Goal: Task Accomplishment & Management: Manage account settings

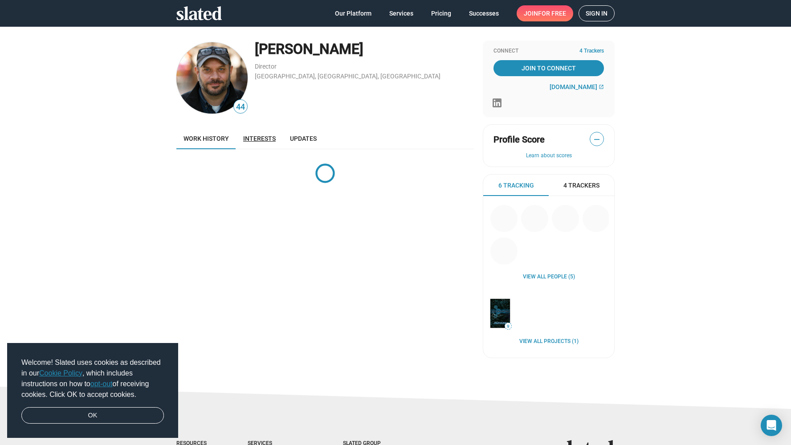
click at [259, 141] on span "Interests" at bounding box center [259, 138] width 33 height 7
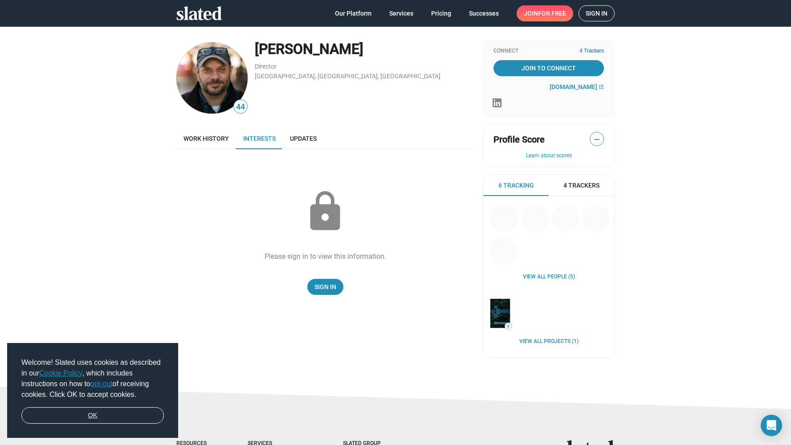
drag, startPoint x: 126, startPoint y: 418, endPoint x: 156, endPoint y: 404, distance: 32.5
click at [126, 418] on link "OK" at bounding box center [92, 415] width 143 height 17
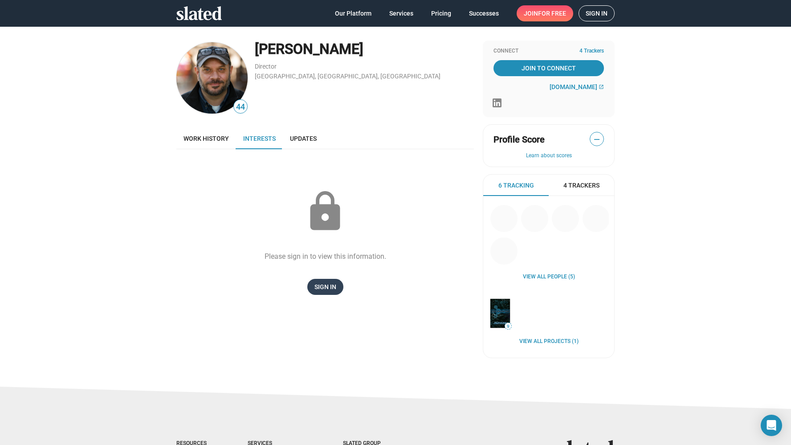
click at [322, 282] on span "Sign In" at bounding box center [326, 287] width 22 height 16
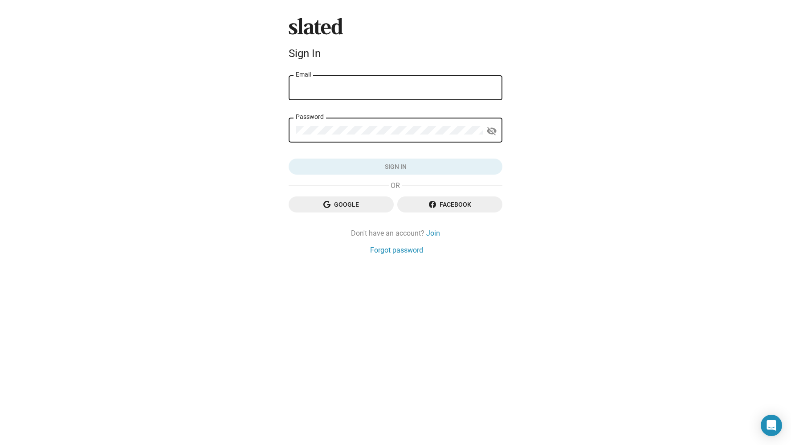
type input "billzahn@comcast.net"
click at [396, 167] on button "Sign in" at bounding box center [396, 167] width 214 height 16
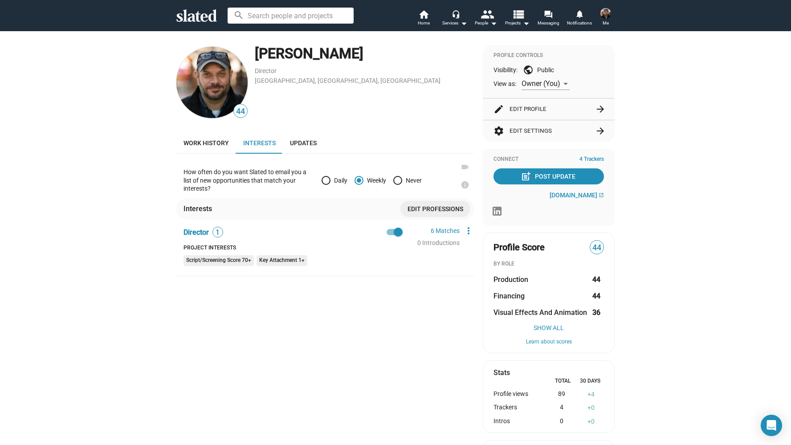
scroll to position [54, 0]
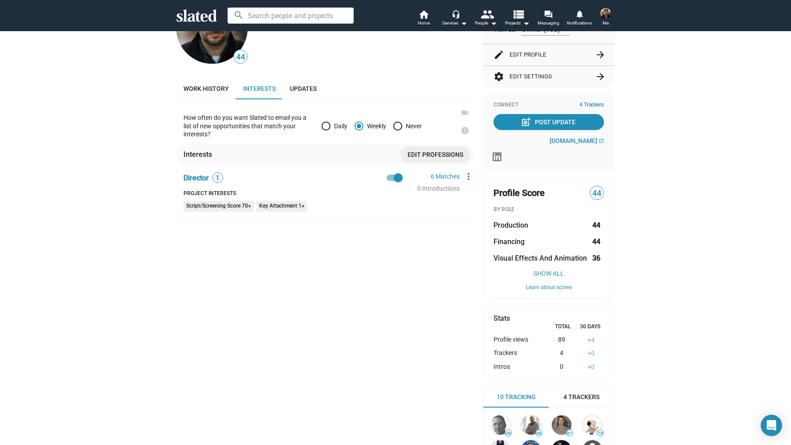
click at [521, 339] on div "Profile views" at bounding box center [519, 340] width 51 height 8
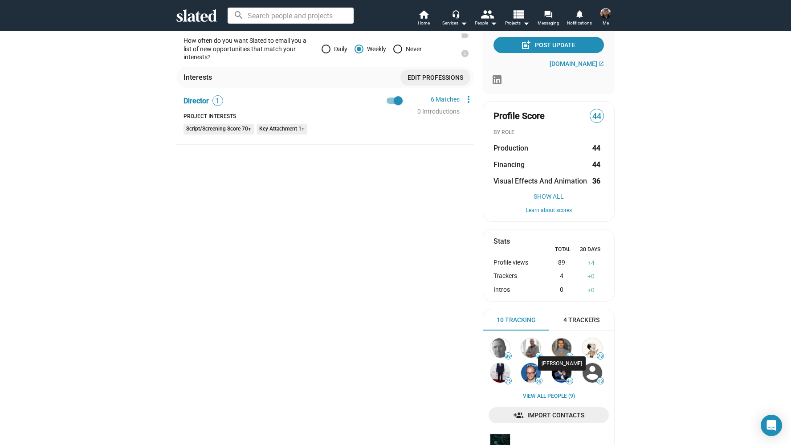
scroll to position [150, 0]
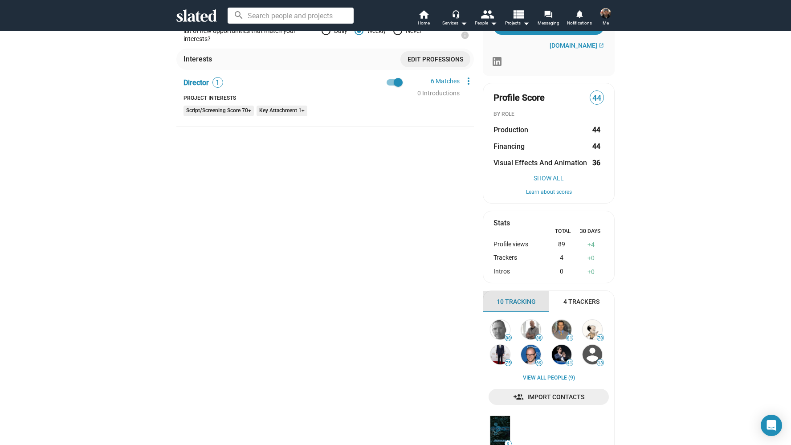
click at [517, 300] on span "10 Tracking" at bounding box center [516, 302] width 39 height 8
click at [523, 347] on img at bounding box center [531, 355] width 20 height 20
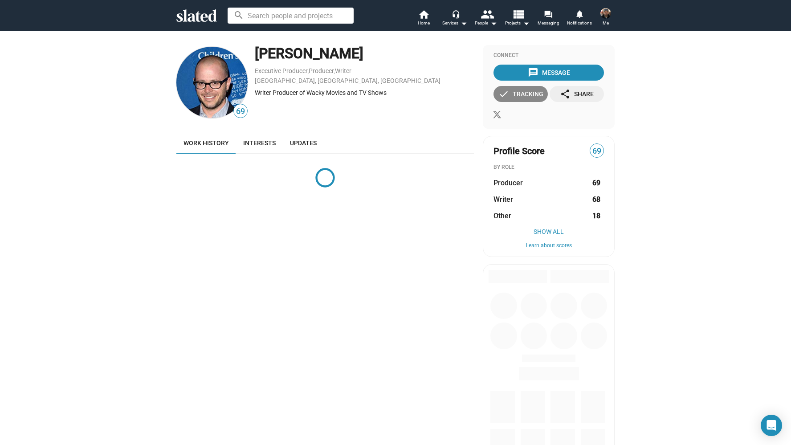
click at [513, 96] on div "check Tracking" at bounding box center [521, 94] width 45 height 16
click at [209, 12] on icon at bounding box center [196, 15] width 41 height 12
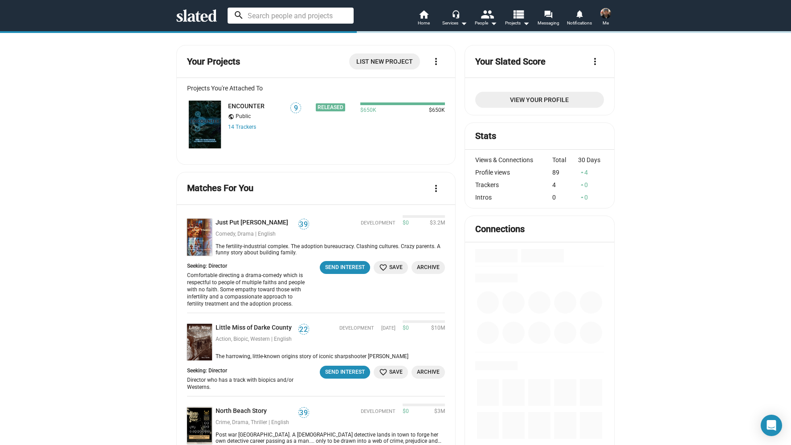
click at [273, 19] on input at bounding box center [291, 16] width 126 height 16
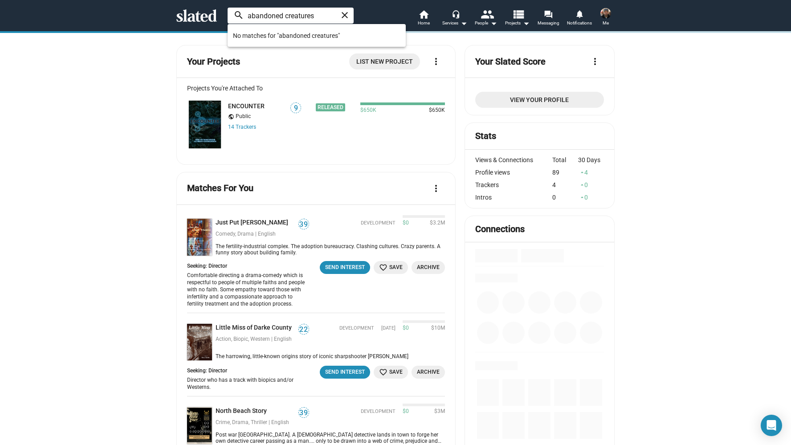
type input "abandoned creatures"
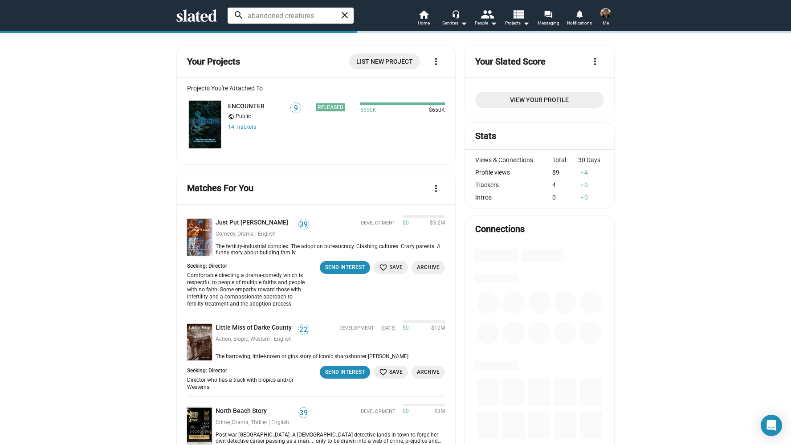
click at [604, 14] on img at bounding box center [606, 13] width 11 height 11
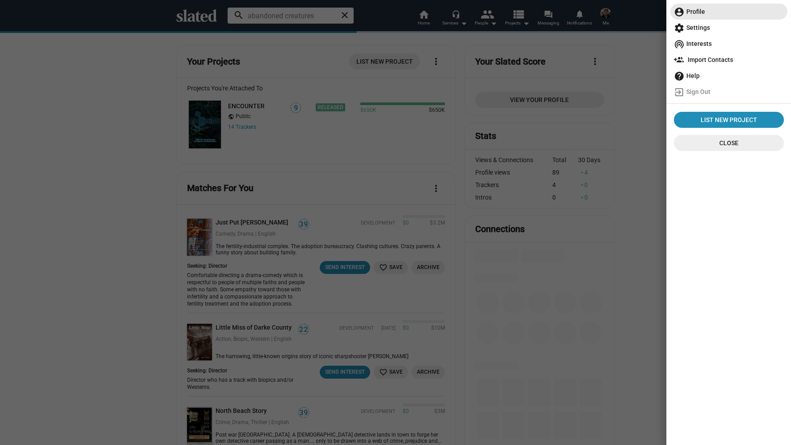
click at [712, 14] on span "account_circle Profile" at bounding box center [729, 12] width 110 height 16
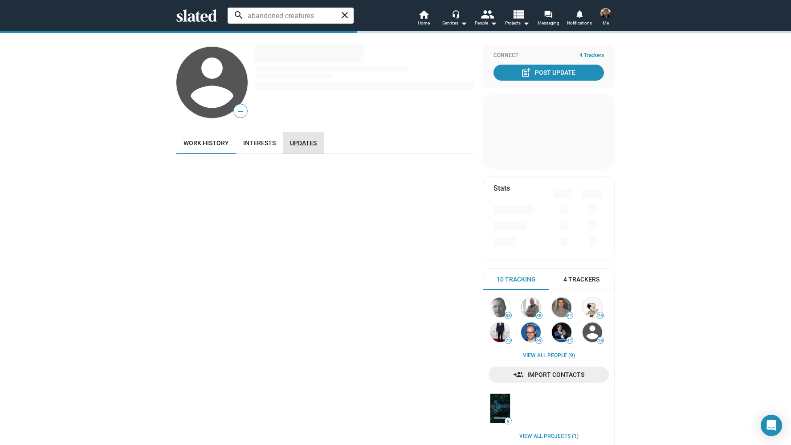
click at [314, 139] on link "Updates" at bounding box center [303, 142] width 41 height 21
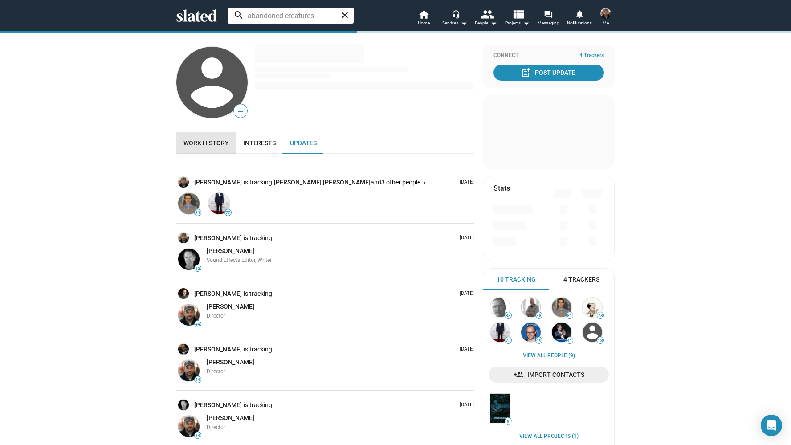
click at [209, 143] on span "Work history" at bounding box center [206, 142] width 45 height 7
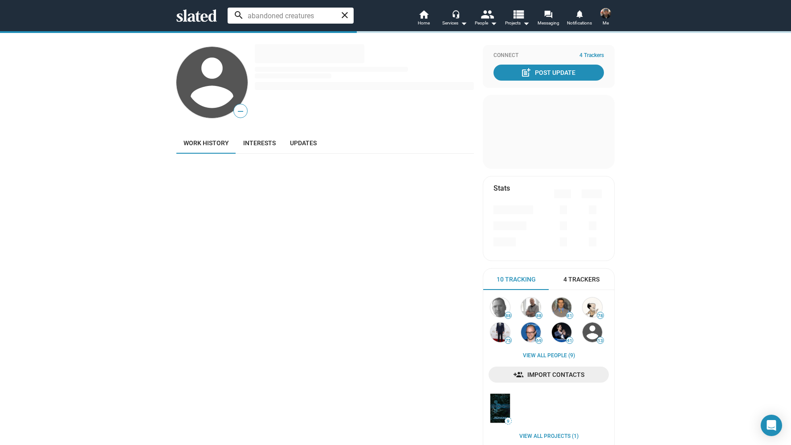
click at [605, 12] on img at bounding box center [606, 13] width 11 height 11
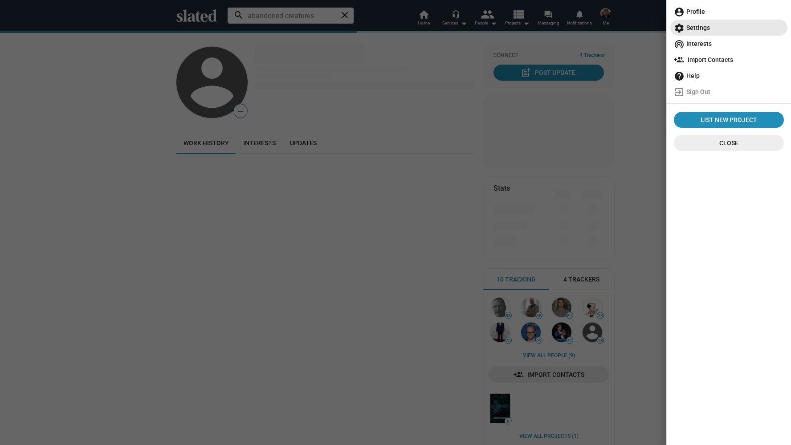
click at [690, 29] on span "settings Settings" at bounding box center [729, 28] width 110 height 16
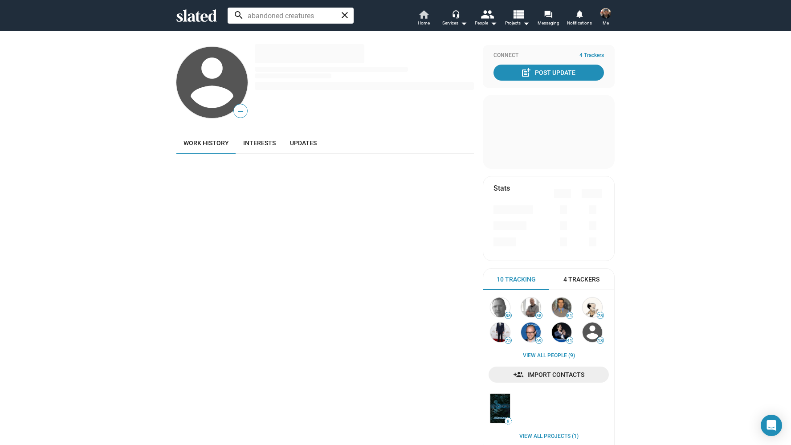
click at [420, 16] on mat-icon "home" at bounding box center [423, 14] width 11 height 11
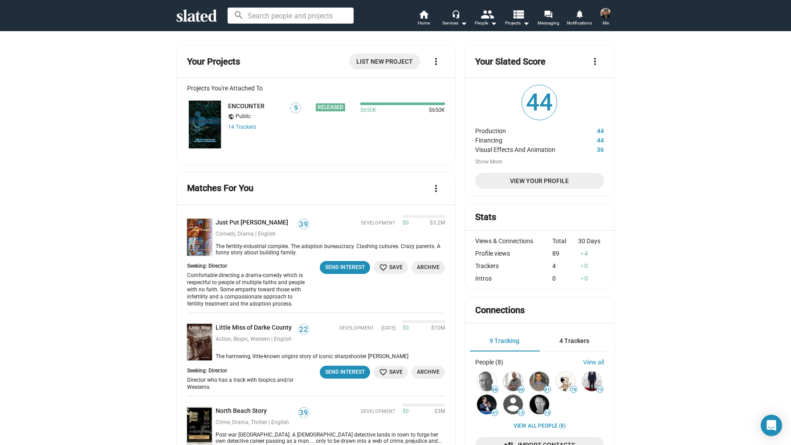
click at [606, 10] on img at bounding box center [606, 13] width 11 height 11
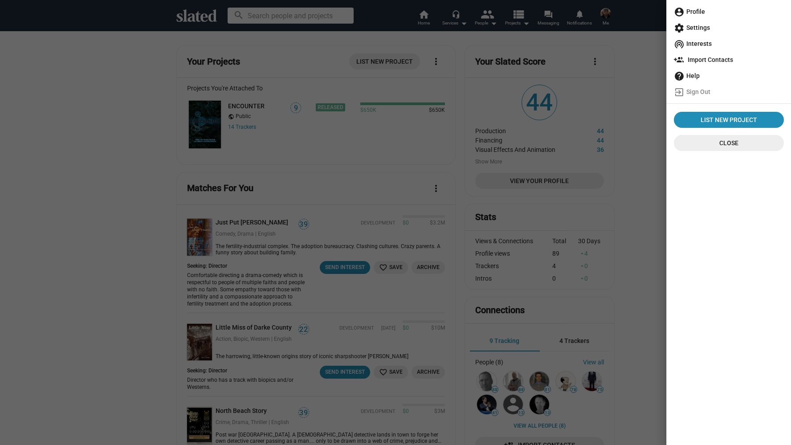
click at [694, 12] on span "account_circle Profile" at bounding box center [729, 12] width 110 height 16
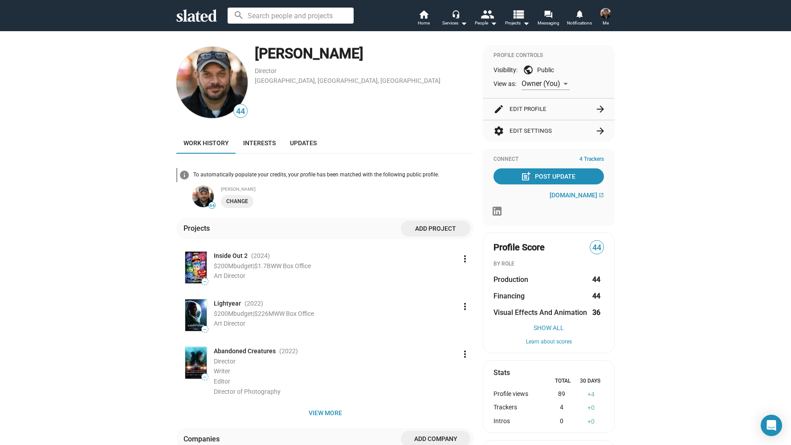
scroll to position [14, 0]
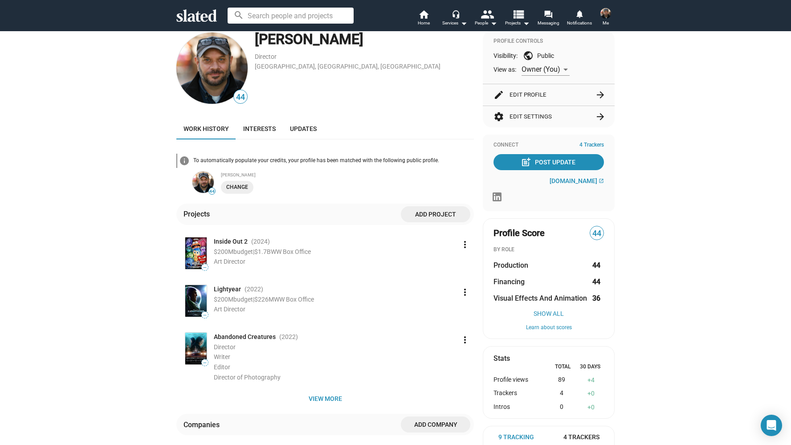
click at [195, 350] on img at bounding box center [195, 349] width 21 height 32
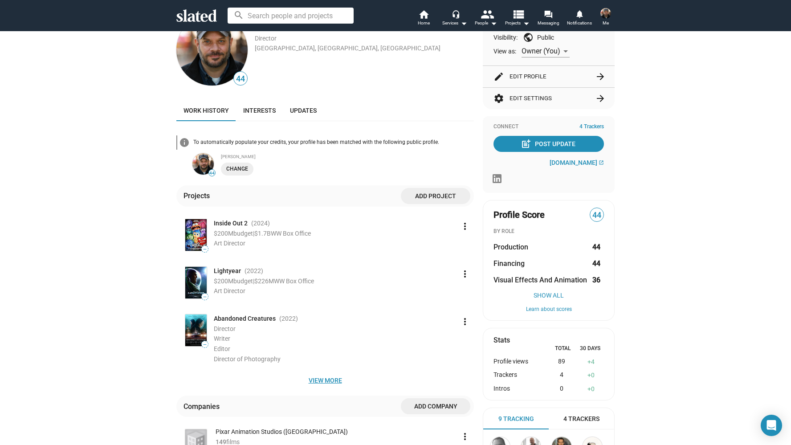
click at [325, 376] on span "View more" at bounding box center [325, 381] width 283 height 16
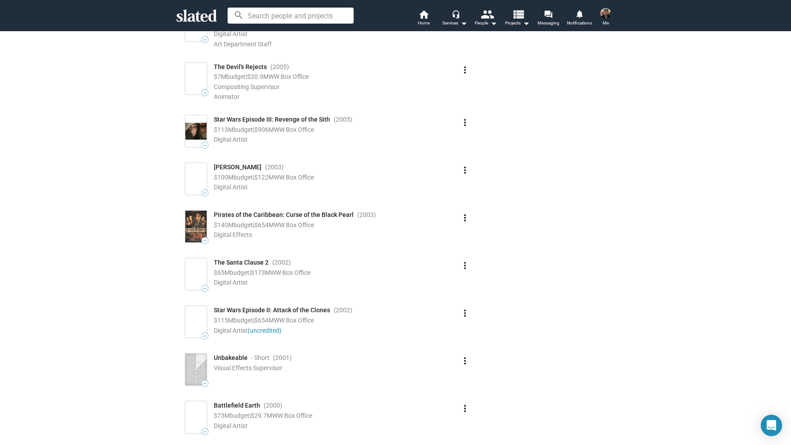
scroll to position [745, 0]
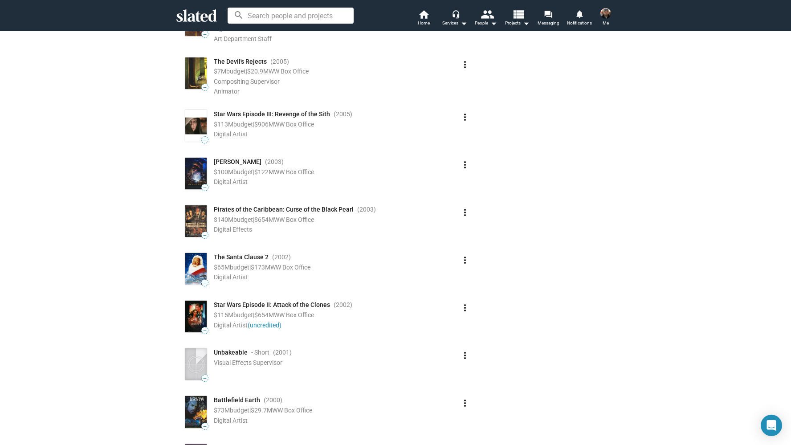
click at [202, 376] on span "—" at bounding box center [205, 378] width 6 height 5
click at [463, 351] on mat-icon "more_vert" at bounding box center [465, 355] width 11 height 11
click at [577, 332] on div at bounding box center [395, 222] width 791 height 445
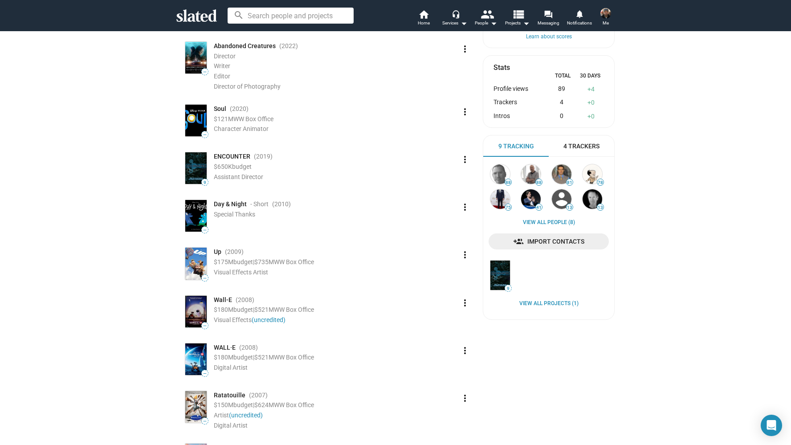
scroll to position [0, 0]
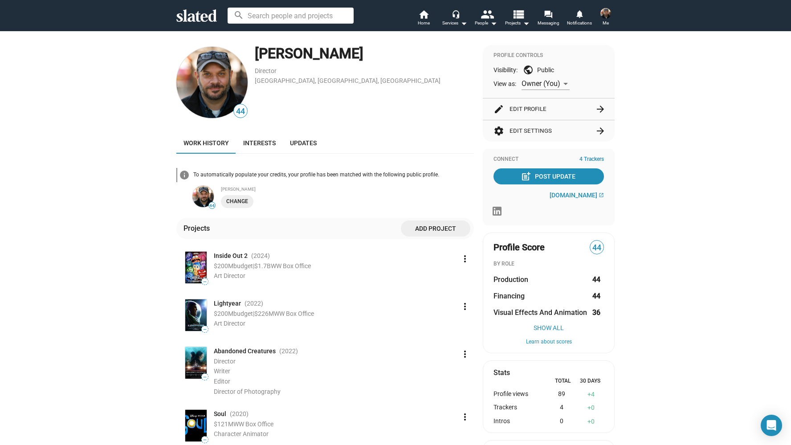
click at [460, 354] on mat-icon "more_vert" at bounding box center [465, 354] width 11 height 11
click at [443, 374] on button "Edit" at bounding box center [446, 374] width 50 height 14
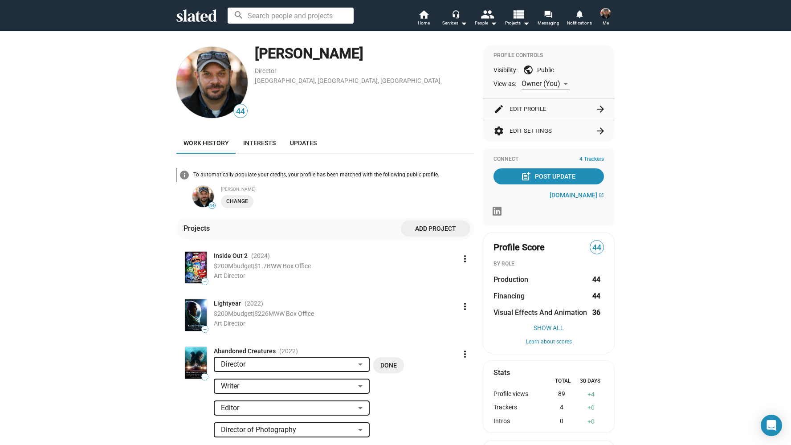
click at [360, 365] on div at bounding box center [361, 364] width 8 height 7
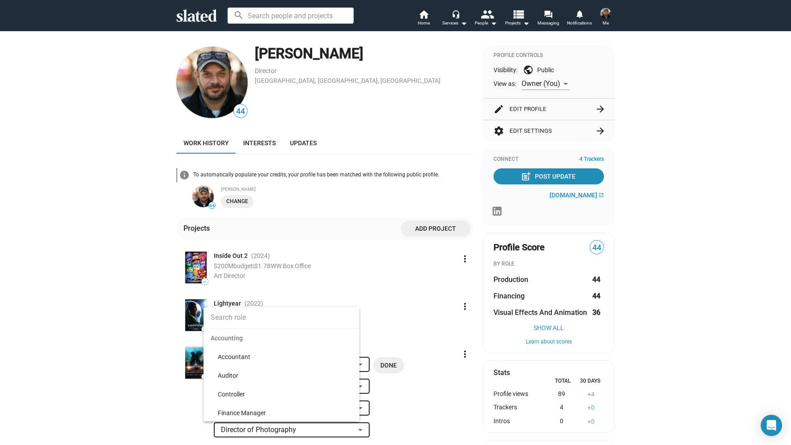
scroll to position [2741, 0]
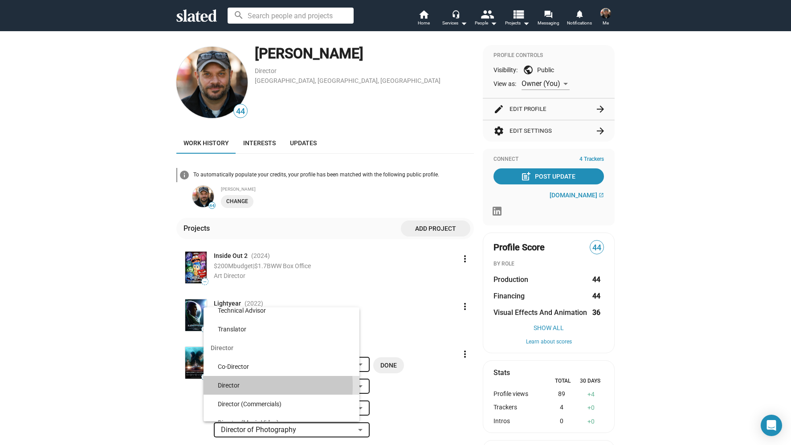
click at [236, 386] on span "Director" at bounding box center [285, 385] width 135 height 19
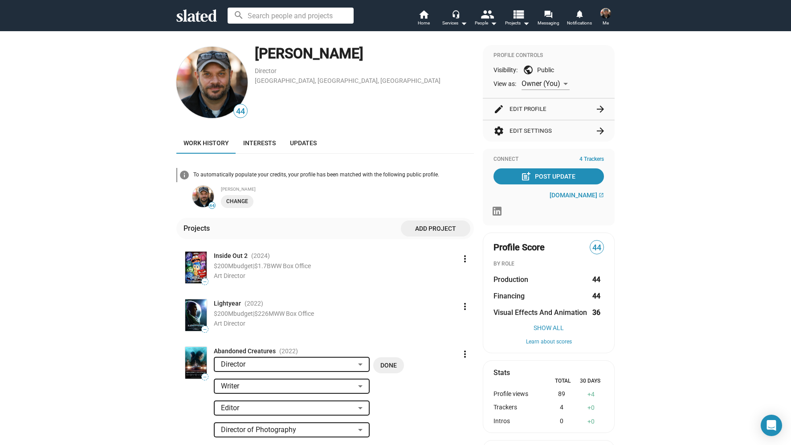
scroll to position [62, 0]
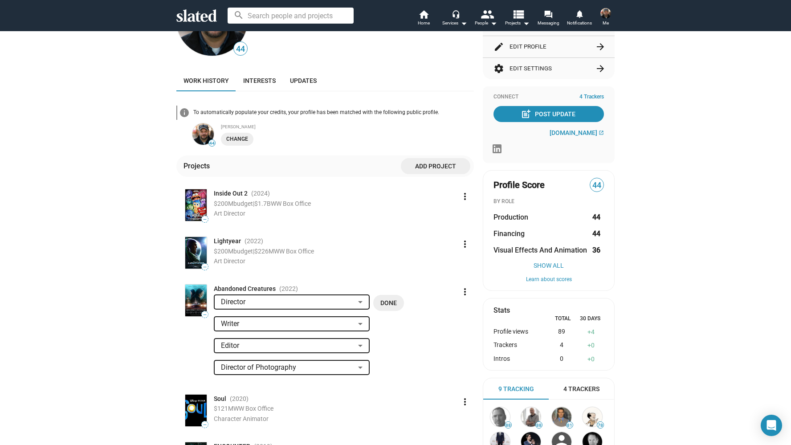
click at [381, 303] on span "Done" at bounding box center [389, 303] width 16 height 16
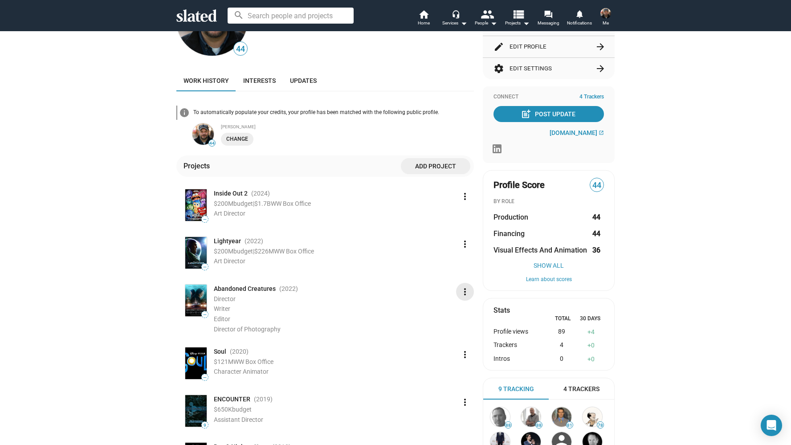
click at [462, 292] on mat-icon "more_vert" at bounding box center [465, 292] width 11 height 11
click at [454, 307] on button "Edit" at bounding box center [446, 311] width 50 height 14
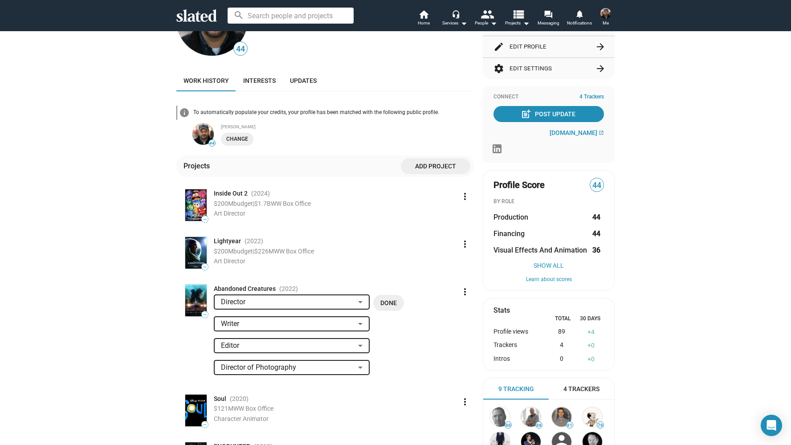
click at [357, 367] on div at bounding box center [361, 367] width 8 height 7
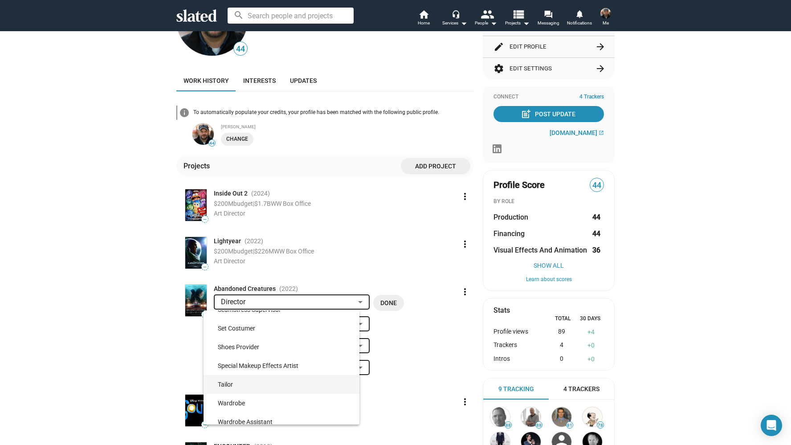
scroll to position [9883, 0]
click at [461, 392] on div at bounding box center [395, 222] width 791 height 445
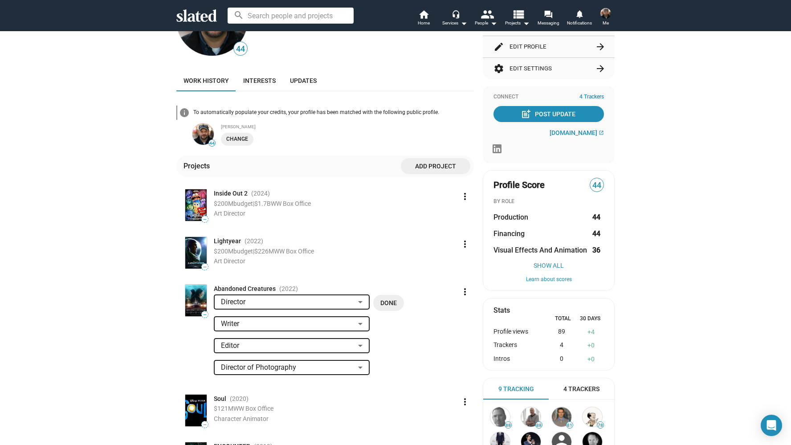
click at [358, 323] on div at bounding box center [360, 324] width 4 height 2
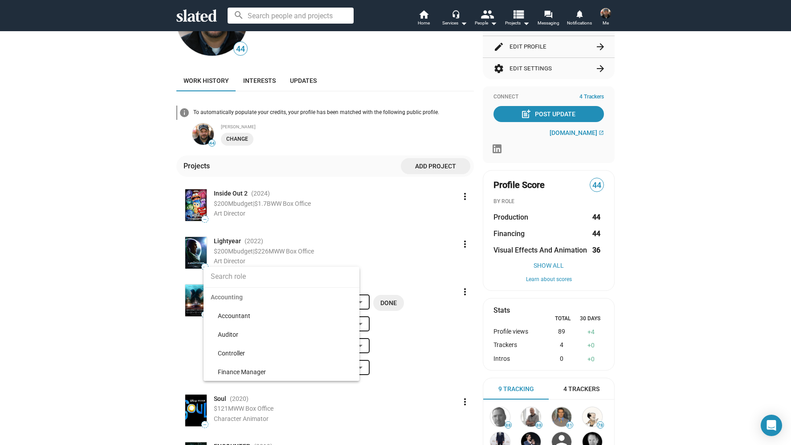
scroll to position [9853, 0]
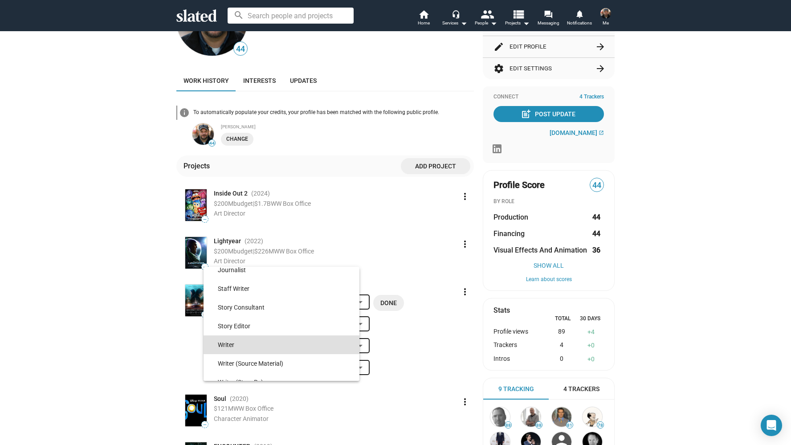
click at [445, 341] on div at bounding box center [395, 222] width 791 height 445
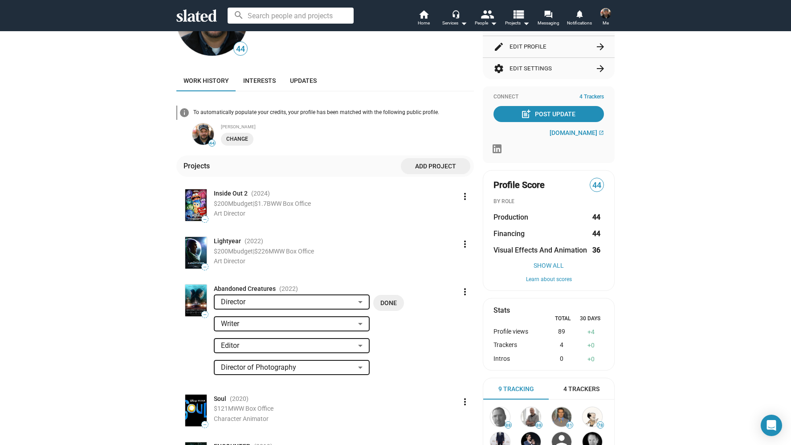
click at [394, 303] on button "Done" at bounding box center [388, 303] width 31 height 16
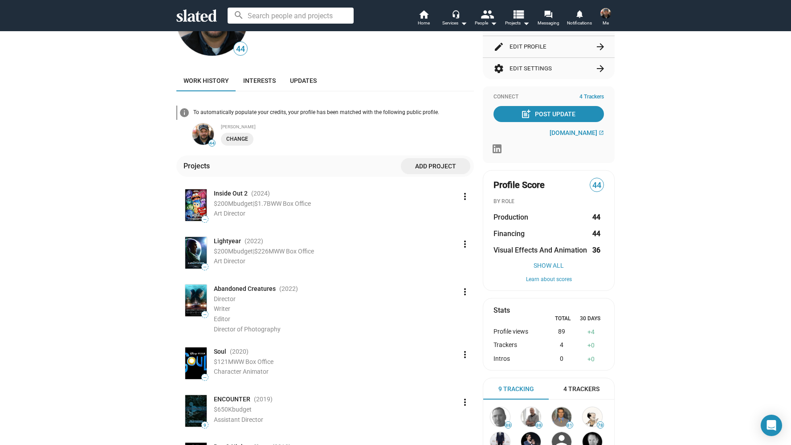
click at [460, 291] on mat-icon "more_vert" at bounding box center [465, 292] width 11 height 11
click at [443, 284] on div at bounding box center [395, 222] width 791 height 445
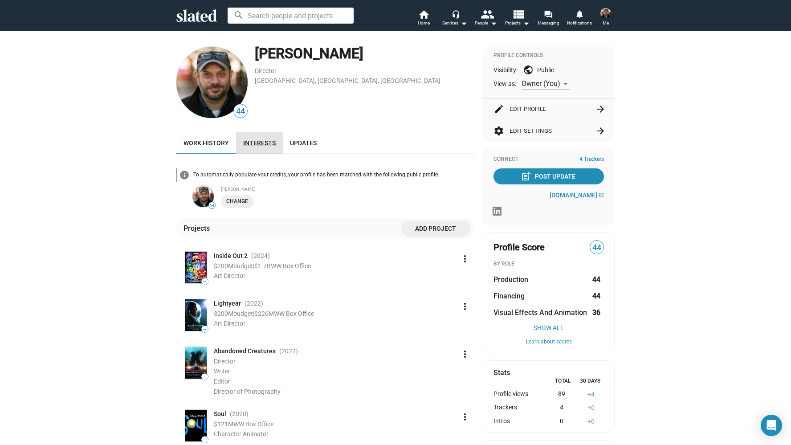
click at [259, 140] on span "Interests" at bounding box center [259, 142] width 33 height 7
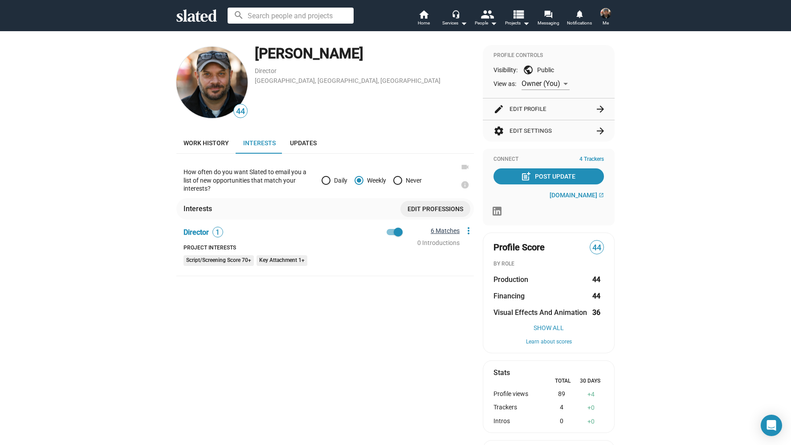
click at [440, 230] on link "6 Matches" at bounding box center [445, 230] width 29 height 7
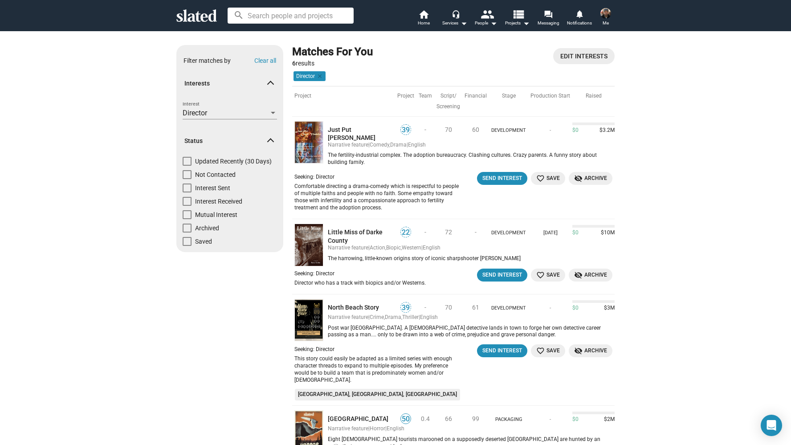
click at [589, 60] on span "Edit Interests" at bounding box center [584, 56] width 47 height 16
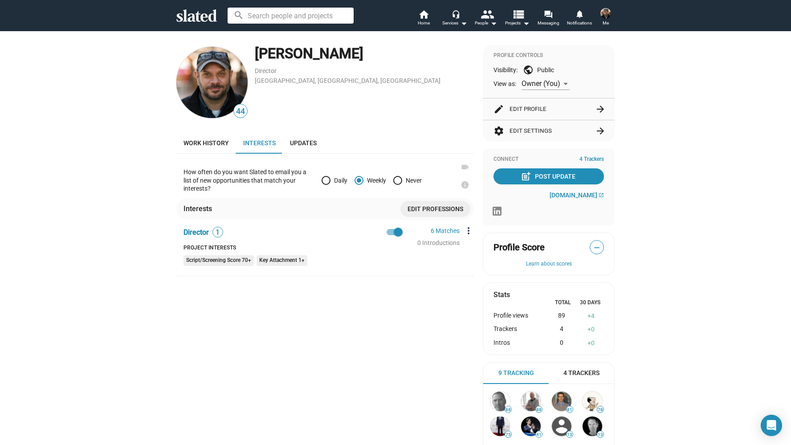
click at [468, 230] on mat-icon "more_vert" at bounding box center [468, 230] width 11 height 11
click at [470, 246] on button "Edit" at bounding box center [485, 247] width 50 height 14
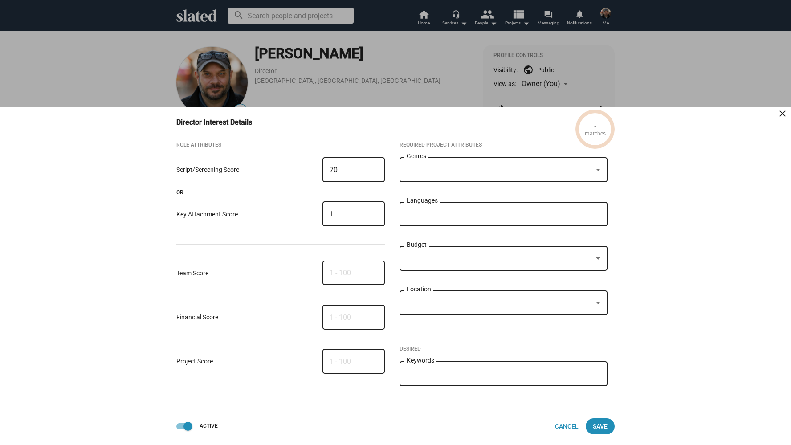
click at [568, 427] on span "Cancel" at bounding box center [567, 426] width 24 height 16
